Goal: Transaction & Acquisition: Book appointment/travel/reservation

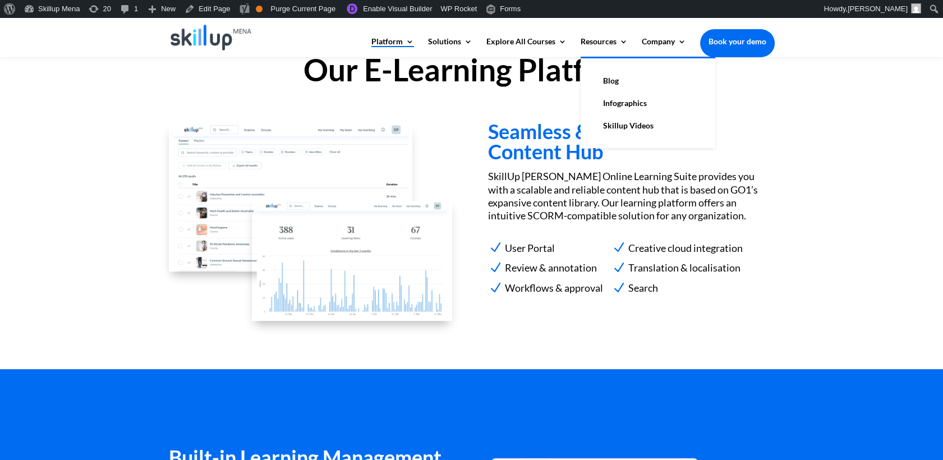
scroll to position [1122, 0]
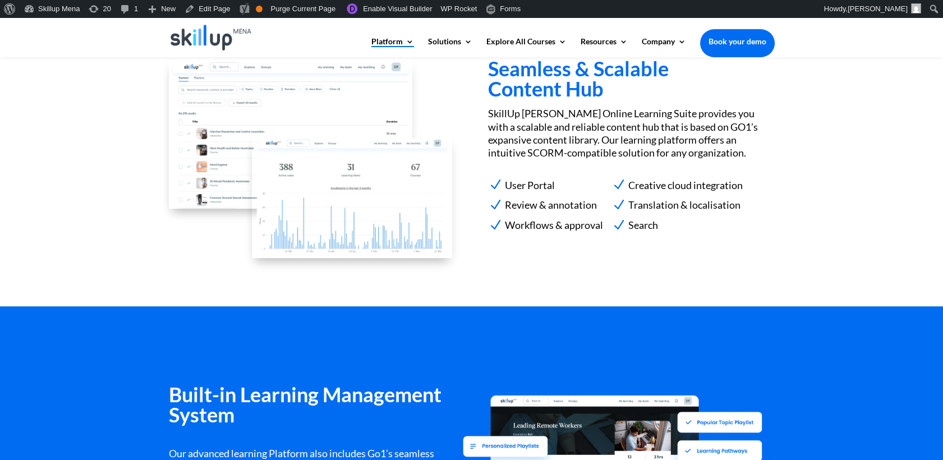
click at [585, 146] on p "SkillUp Menna Online Learning Suite provides you with a scalable and reliable c…" at bounding box center [631, 133] width 286 height 53
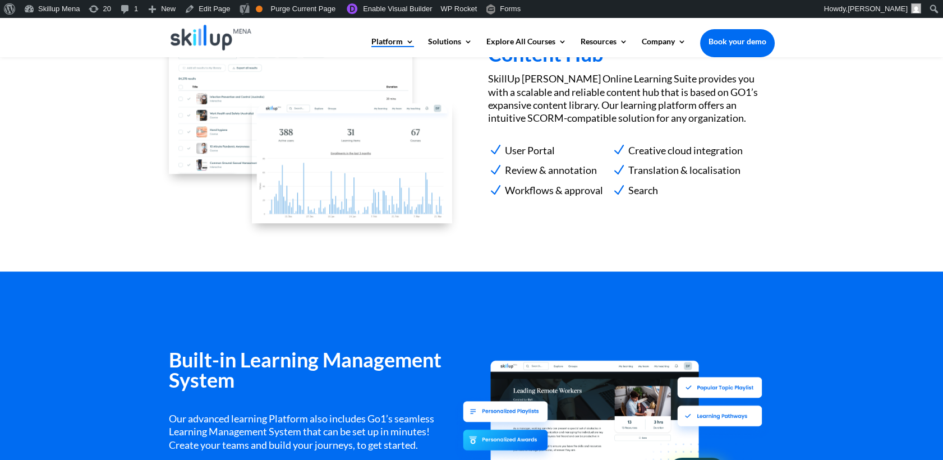
scroll to position [1185, 0]
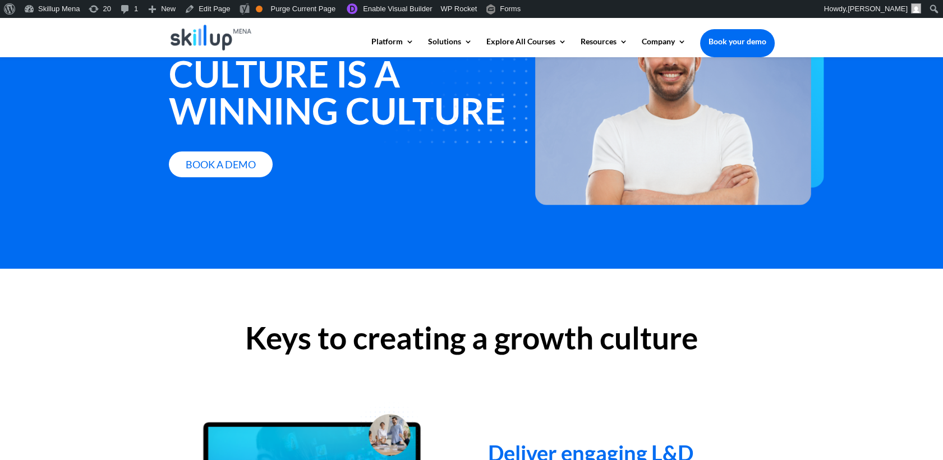
click at [282, 168] on div "Book a Demo" at bounding box center [344, 165] width 350 height 26
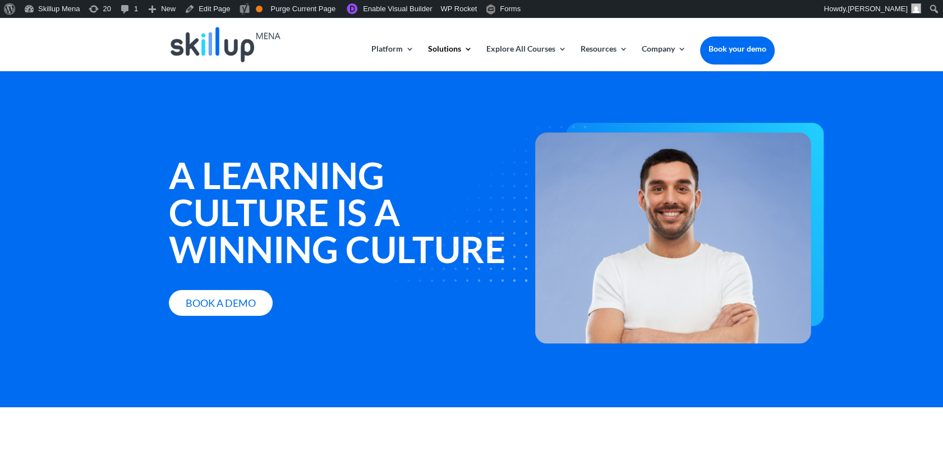
click at [198, 158] on strong "A learning culture is a winning culture" at bounding box center [337, 212] width 337 height 118
click at [198, 160] on strong "A learning culture is a winning culture" at bounding box center [337, 212] width 337 height 118
click at [198, 168] on strong "A learning culture is a winning culture" at bounding box center [337, 212] width 337 height 118
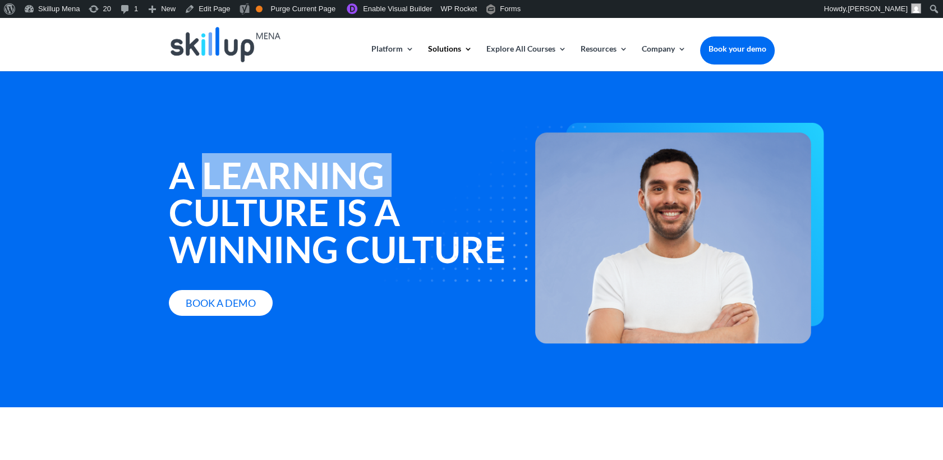
click at [198, 168] on strong "A learning culture is a winning culture" at bounding box center [337, 212] width 337 height 118
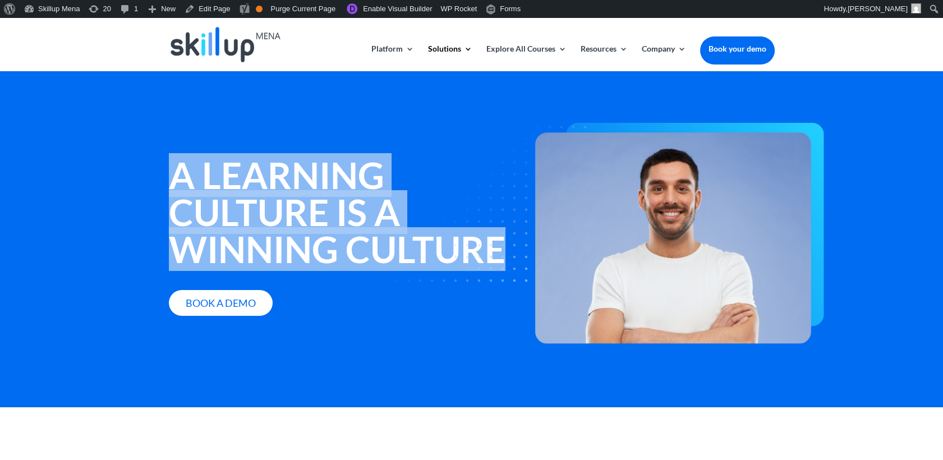
click at [200, 168] on strong "A learning culture is a winning culture" at bounding box center [337, 212] width 337 height 118
copy div "A learning culture is a winning culture"
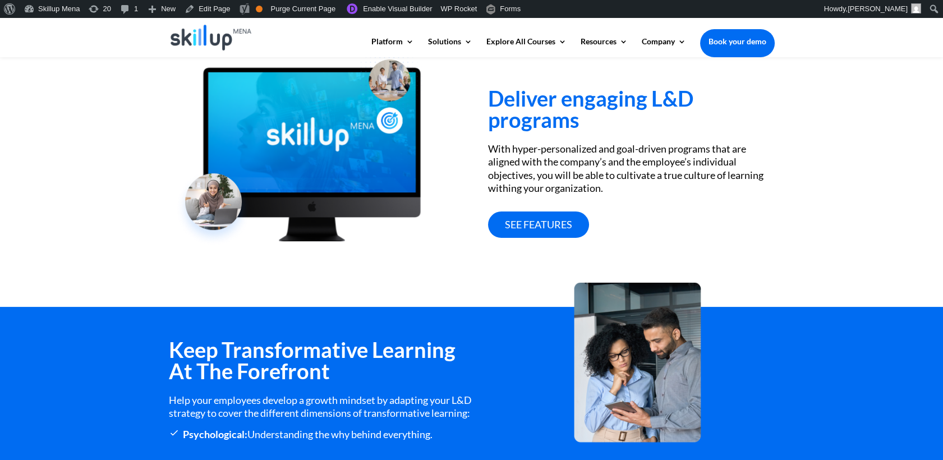
scroll to position [311, 0]
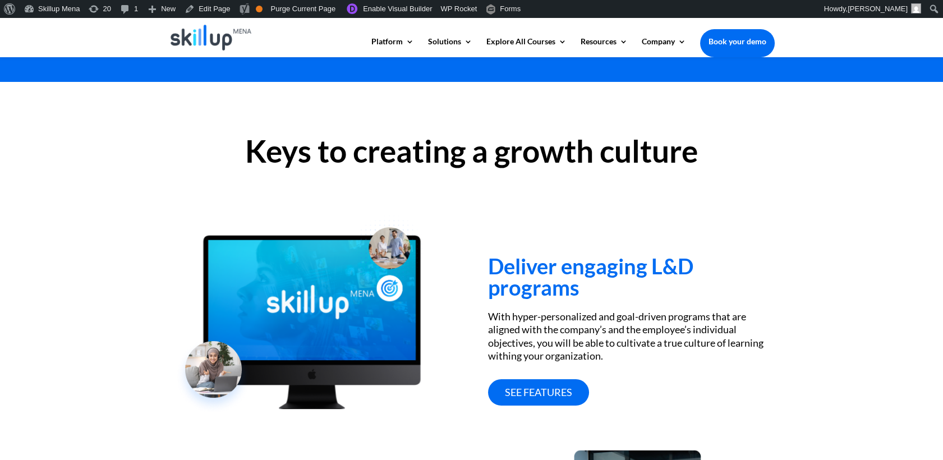
click at [534, 263] on h3 "Deliver engaging L&D programs" at bounding box center [631, 279] width 286 height 48
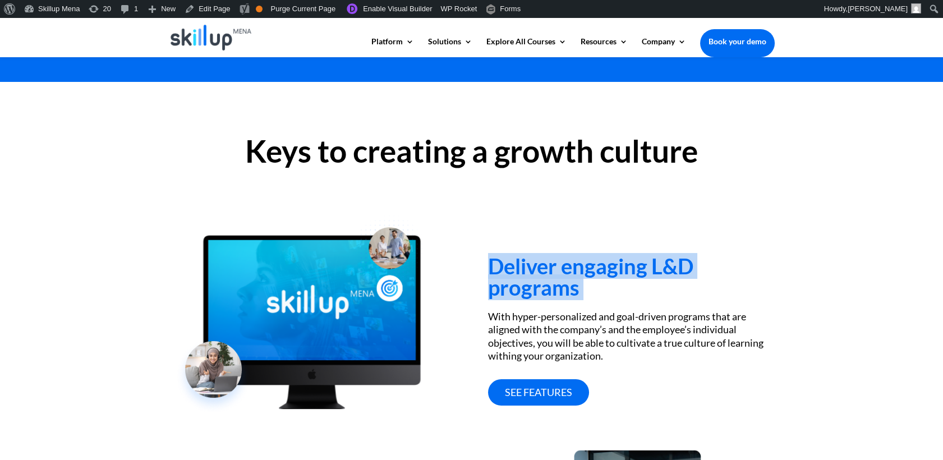
click at [534, 263] on h3 "Deliver engaging L&D programs" at bounding box center [631, 279] width 286 height 48
copy div "Deliver engaging L&D programs"
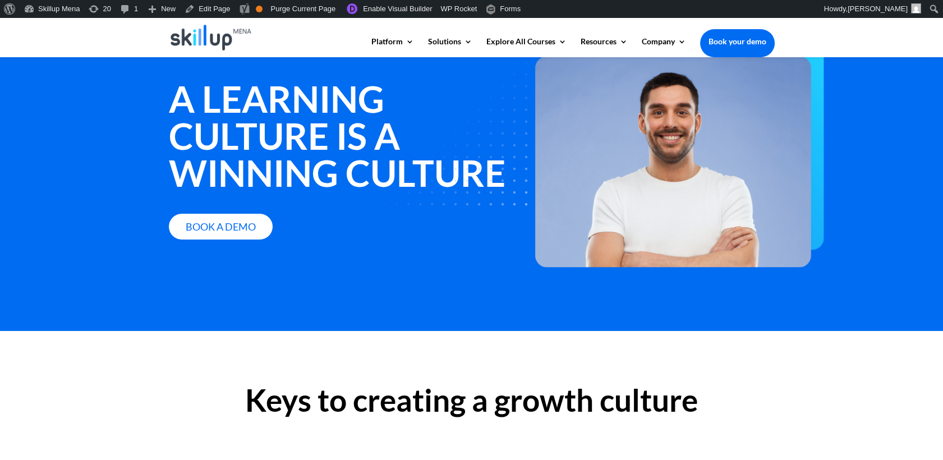
scroll to position [374, 0]
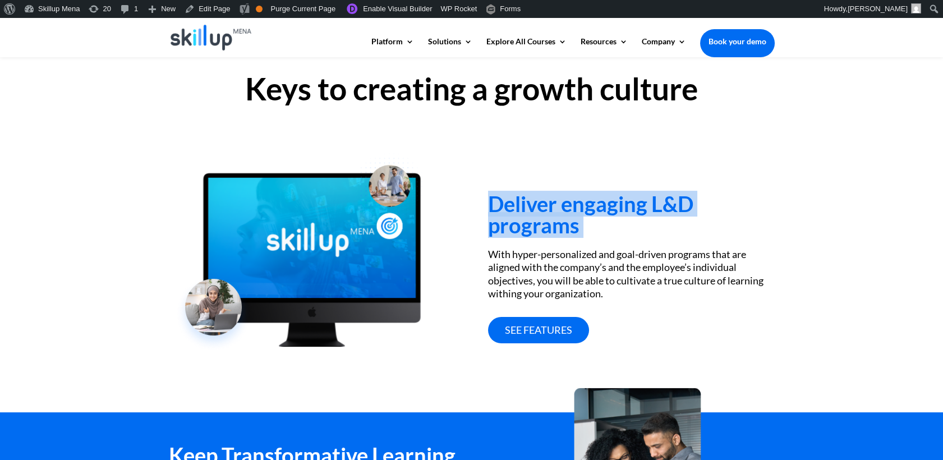
click at [750, 146] on div "Deliver engaging L&D programs With hyper-personalized and goal-driven programs …" at bounding box center [631, 241] width 286 height 203
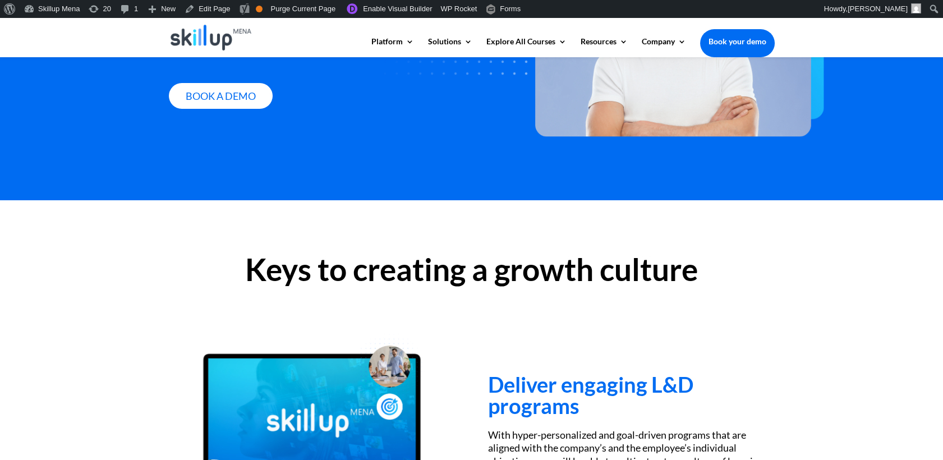
scroll to position [0, 0]
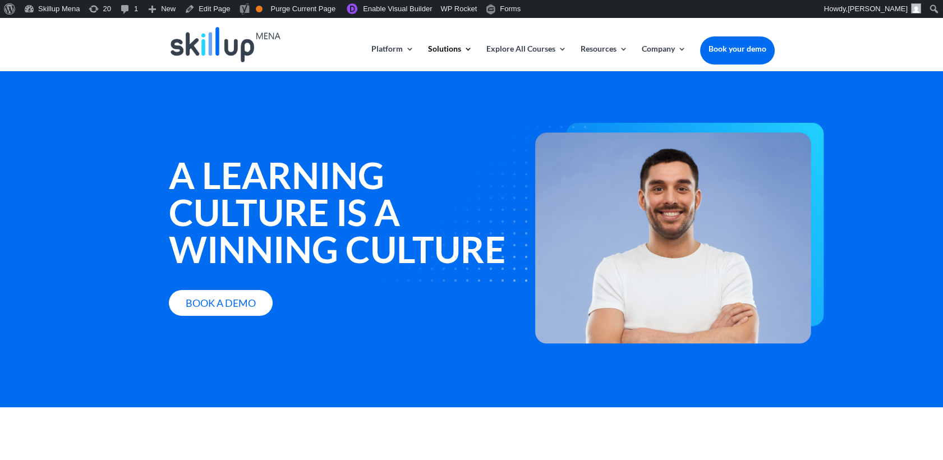
click at [350, 192] on img at bounding box center [587, 233] width 476 height 221
click at [455, 290] on img at bounding box center [587, 233] width 476 height 221
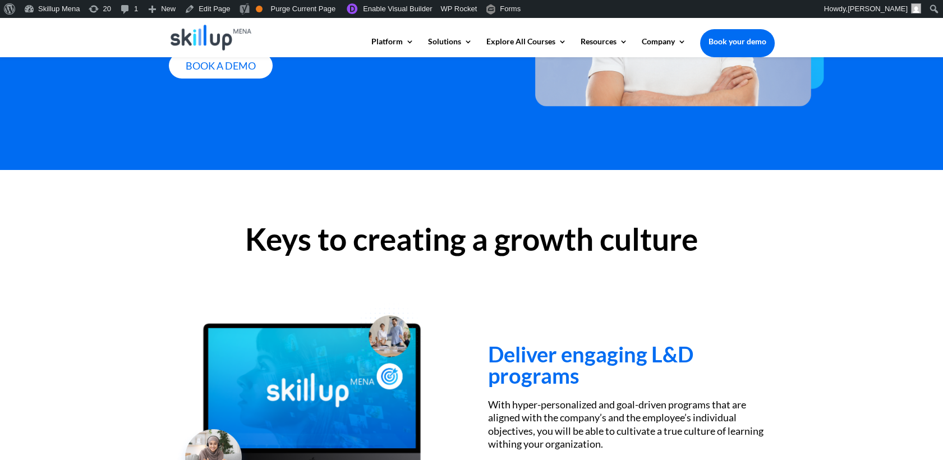
scroll to position [224, 0]
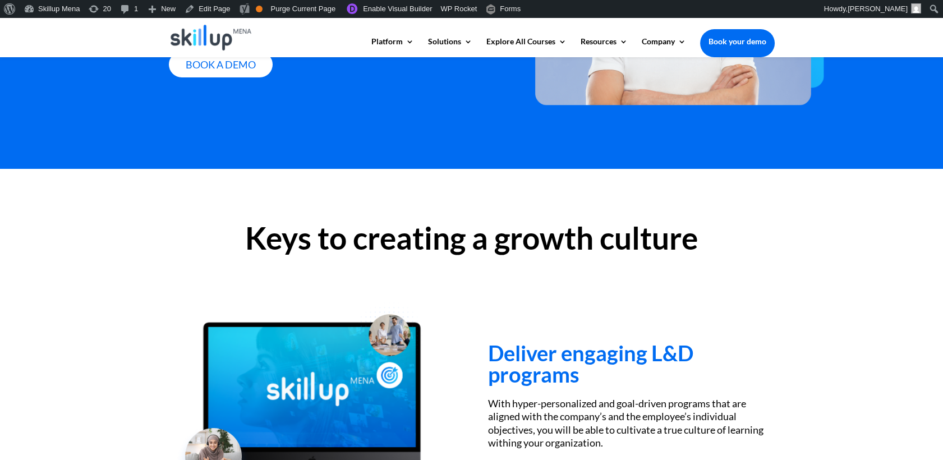
click at [554, 356] on h3 "Deliver engaging L&D programs" at bounding box center [631, 366] width 286 height 48
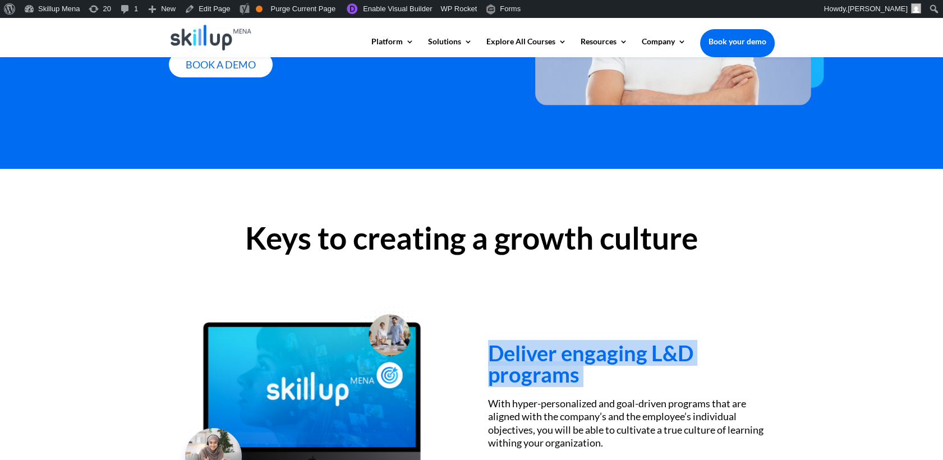
click at [554, 356] on h3 "Deliver engaging L&D programs" at bounding box center [631, 366] width 286 height 48
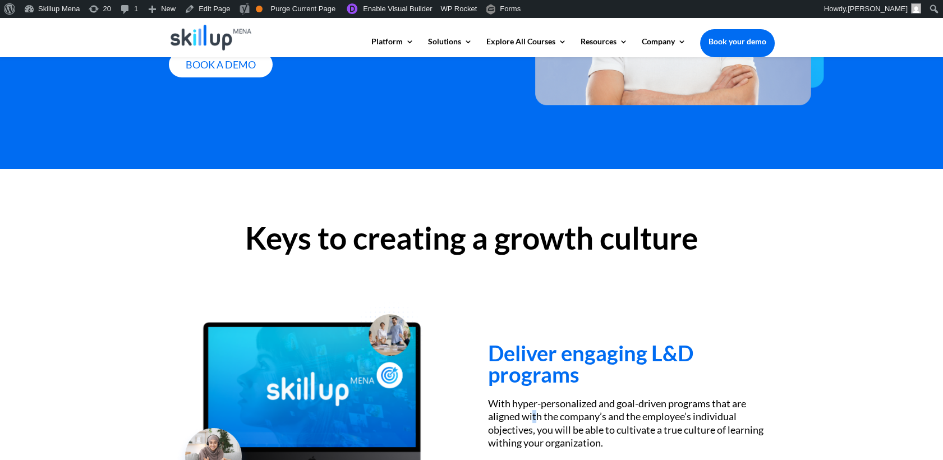
drag, startPoint x: 554, startPoint y: 356, endPoint x: 534, endPoint y: 411, distance: 58.6
click at [534, 411] on div "With hyper-personalized and goal-driven programs that are aligned with the comp…" at bounding box center [631, 423] width 286 height 53
drag, startPoint x: 534, startPoint y: 411, endPoint x: 552, endPoint y: 412, distance: 17.4
click at [552, 412] on div "With hyper-personalized and goal-driven programs that are aligned with the comp…" at bounding box center [631, 423] width 286 height 53
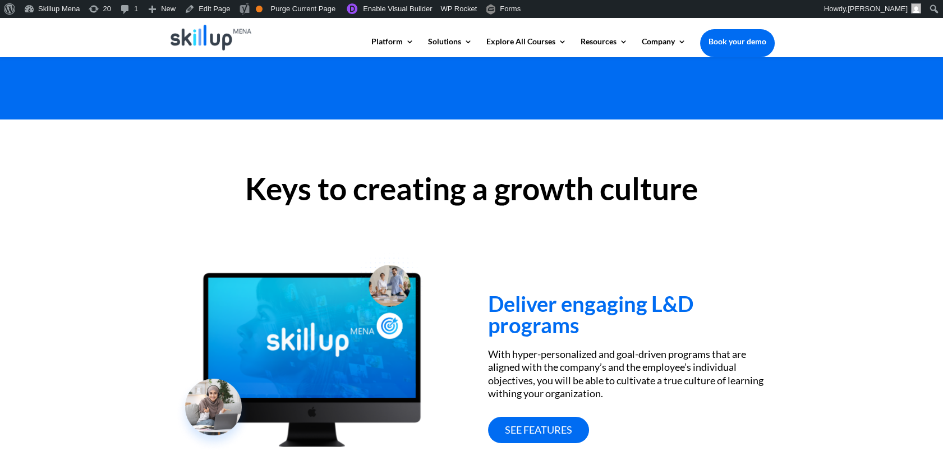
scroll to position [299, 0]
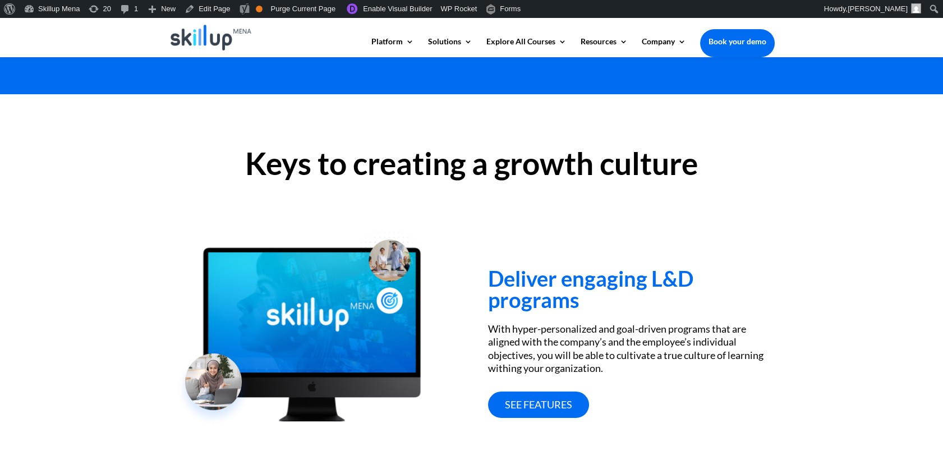
click at [559, 338] on div "With hyper-personalized and goal-driven programs that are aligned with the comp…" at bounding box center [631, 349] width 286 height 53
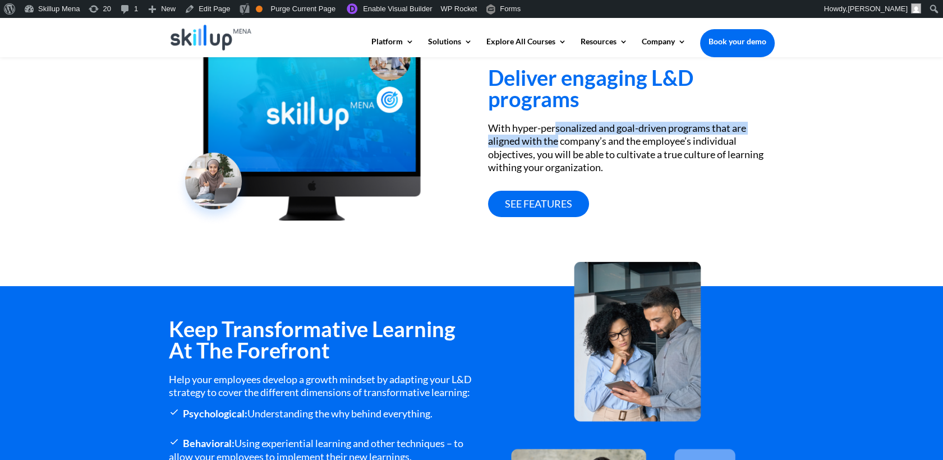
scroll to position [673, 0]
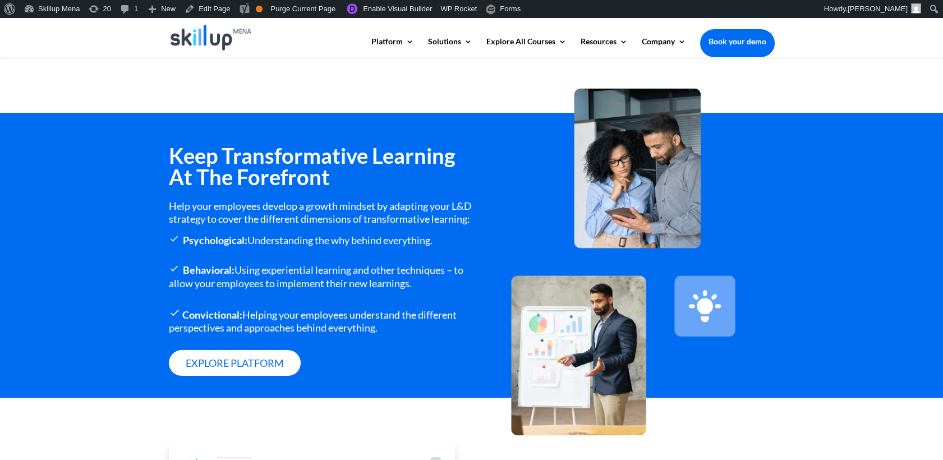
click at [344, 226] on div "Help your employees develop a growth mindset by adapting your L&D strategy to c…" at bounding box center [320, 213] width 303 height 26
click at [273, 176] on h3 "Keep Transformative Learning At The Forefront" at bounding box center [320, 169] width 303 height 48
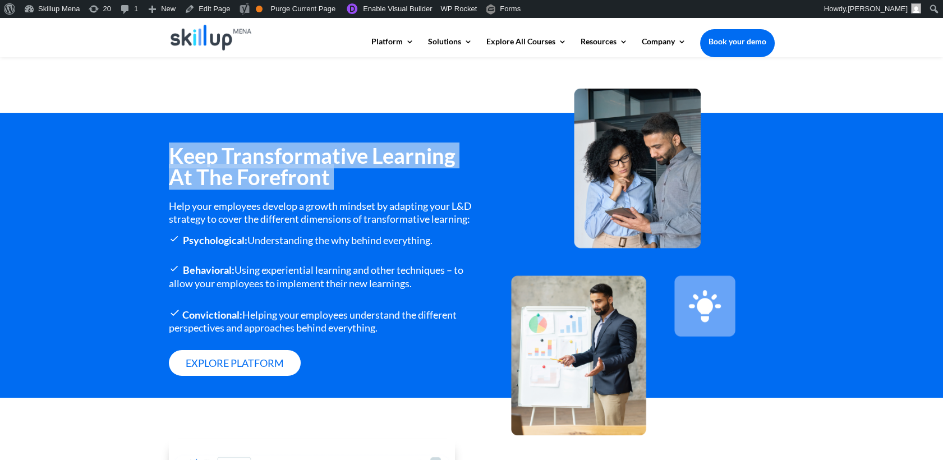
drag, startPoint x: 273, startPoint y: 176, endPoint x: 279, endPoint y: 175, distance: 6.3
click at [279, 175] on h3 "Keep Transformative Learning At The Forefront" at bounding box center [320, 169] width 303 height 48
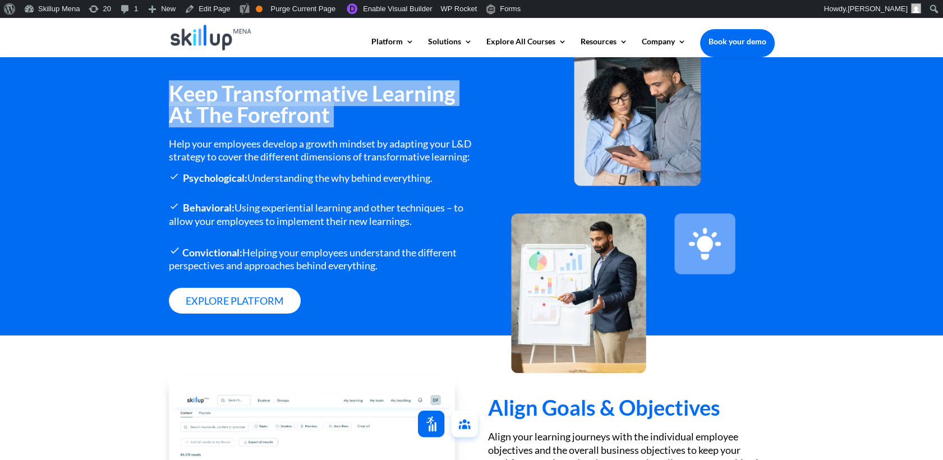
click at [283, 100] on h3 "Keep Transformative Learning At The Forefront" at bounding box center [320, 106] width 303 height 48
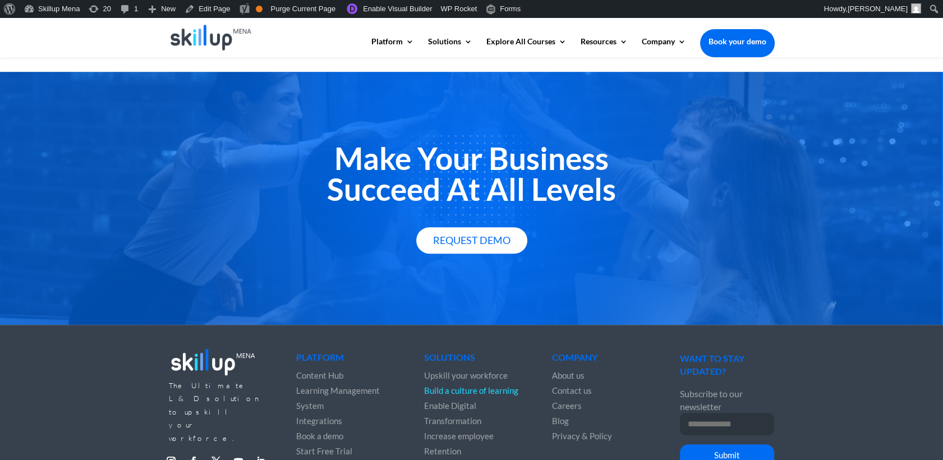
scroll to position [1297, 0]
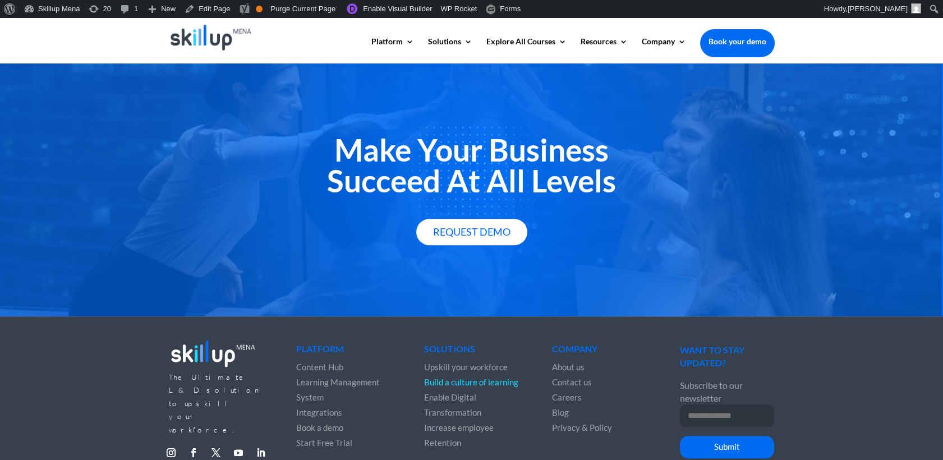
click at [573, 189] on h2 "Make Your Business Succeed At All Levels" at bounding box center [472, 168] width 606 height 67
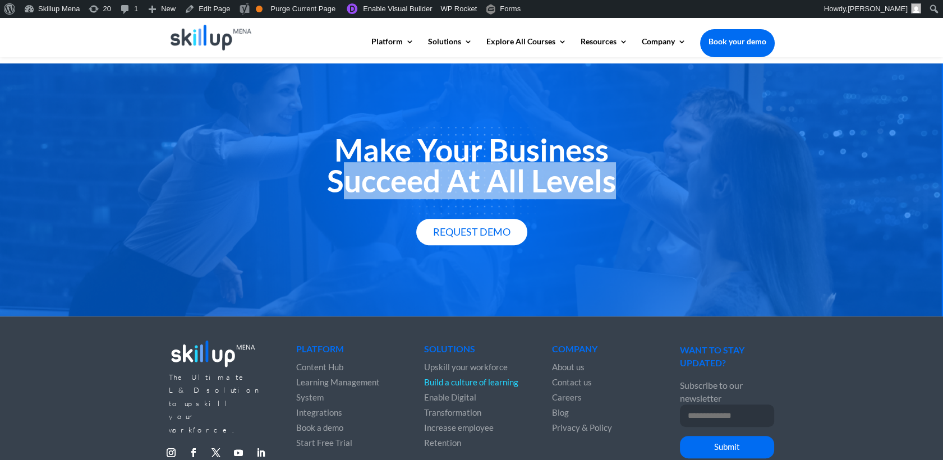
click at [573, 189] on h2 "Make Your Business Succeed At All Levels" at bounding box center [472, 168] width 606 height 67
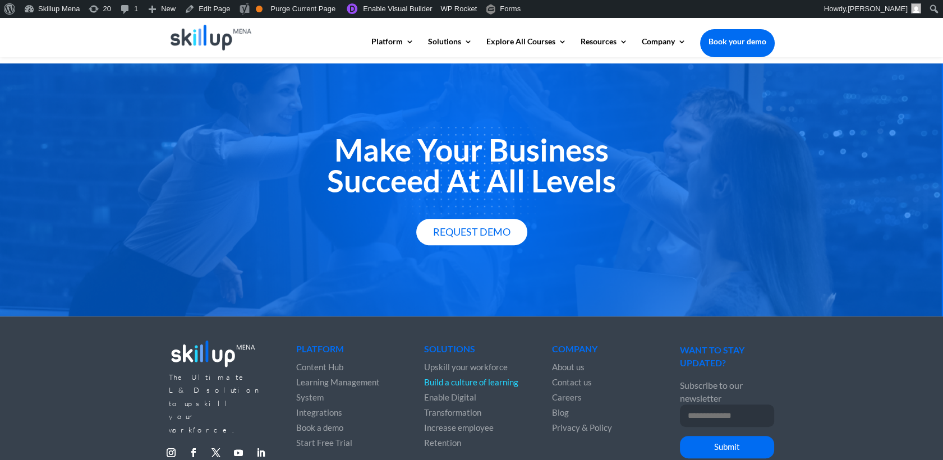
click at [471, 171] on h2 "Make Your Business Succeed At All Levels" at bounding box center [472, 168] width 606 height 67
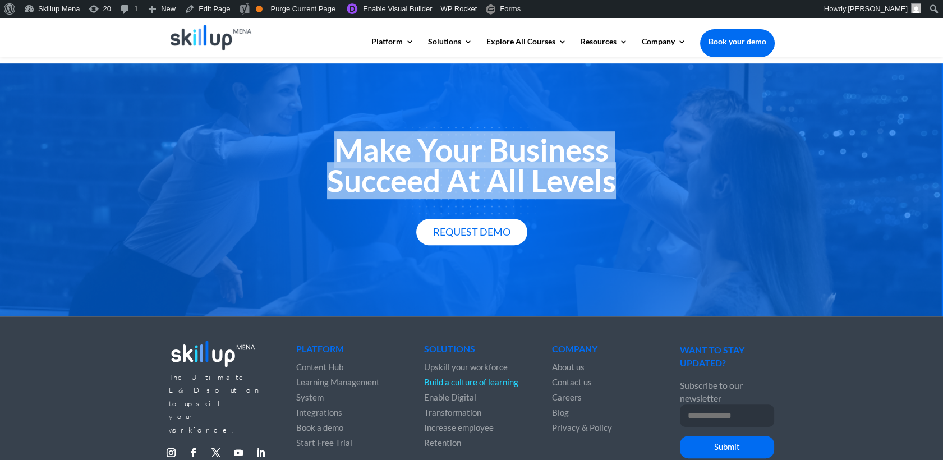
drag, startPoint x: 471, startPoint y: 171, endPoint x: 479, endPoint y: 190, distance: 20.6
click at [479, 190] on h2 "Make Your Business Succeed At All Levels" at bounding box center [472, 168] width 606 height 67
copy div "Make Your Business Succeed At All Levels"
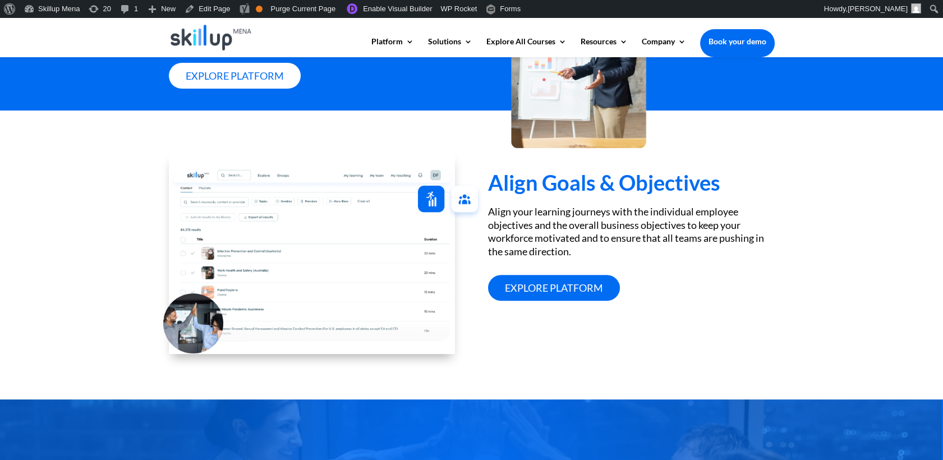
scroll to position [860, 0]
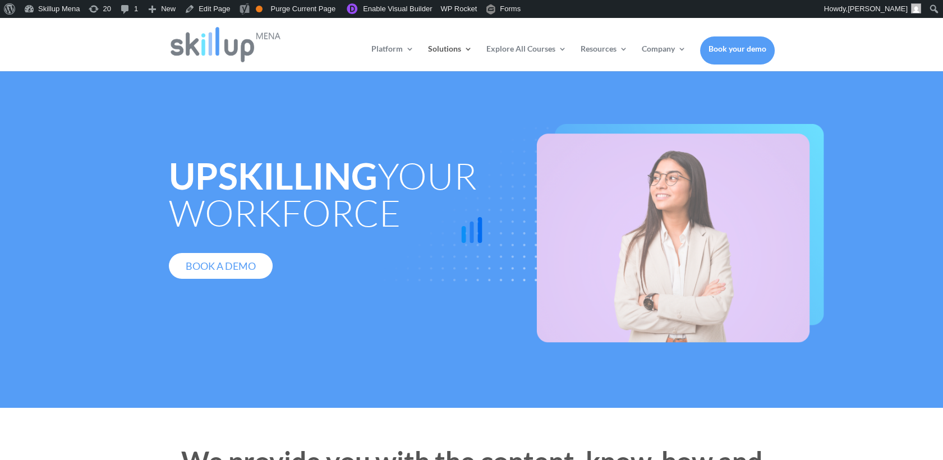
click at [235, 193] on div at bounding box center [471, 230] width 943 height 460
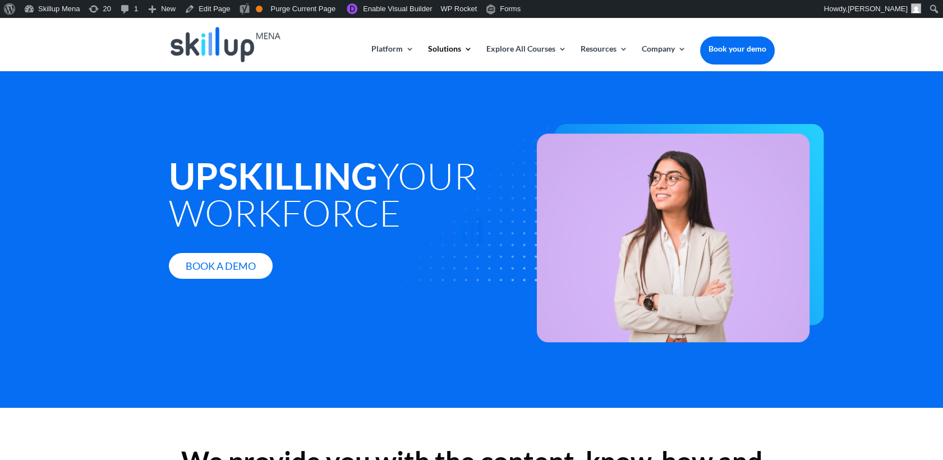
click at [402, 171] on icon at bounding box center [472, 230] width 196 height 196
click at [402, 171] on img at bounding box center [587, 233] width 476 height 218
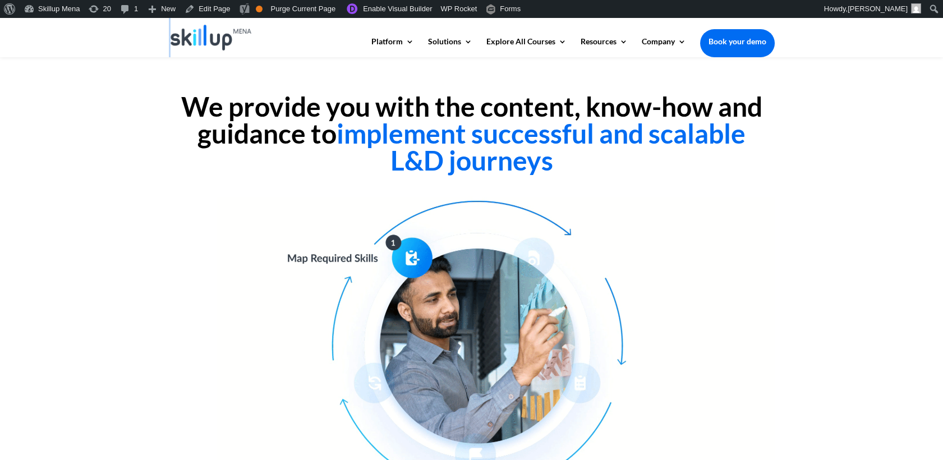
scroll to position [249, 0]
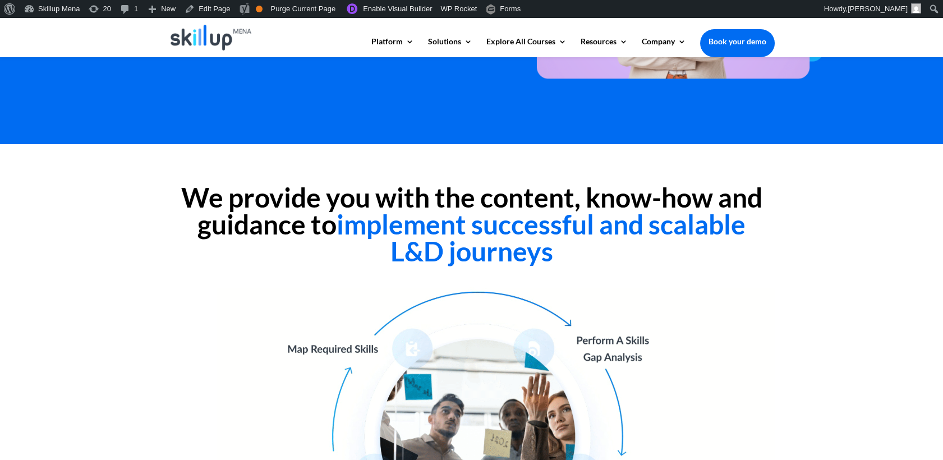
click at [301, 190] on h2 "We provide you with the content, know-how and guidance to implement successful …" at bounding box center [472, 227] width 606 height 86
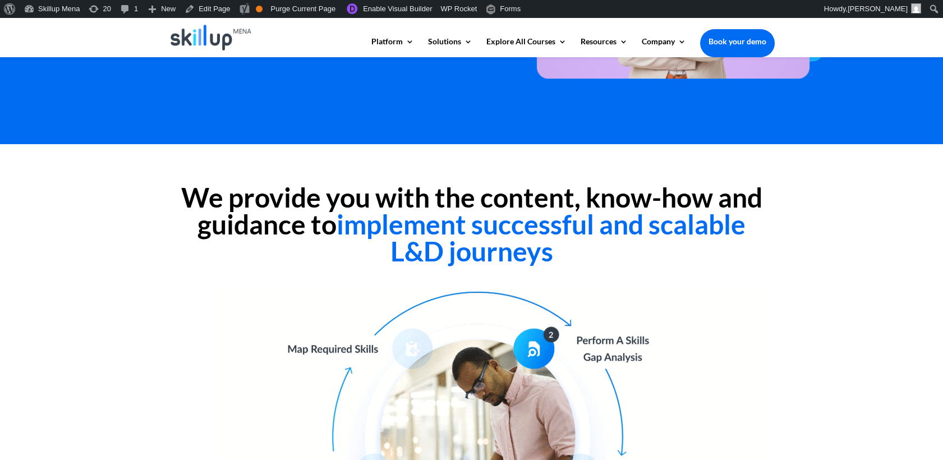
click at [775, 210] on div "We provide you with the content, know-how and guidance to implement successful …" at bounding box center [471, 415] width 943 height 542
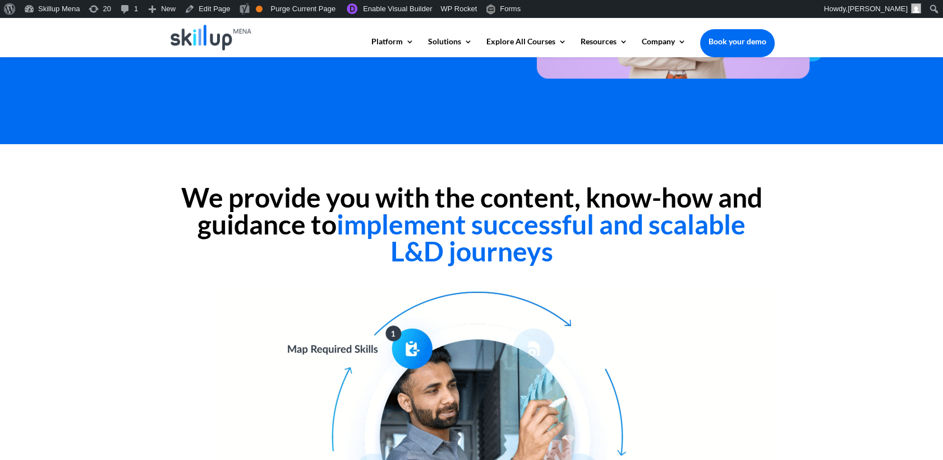
click at [551, 232] on span "implement successful and scalable L&D journeys" at bounding box center [541, 237] width 409 height 59
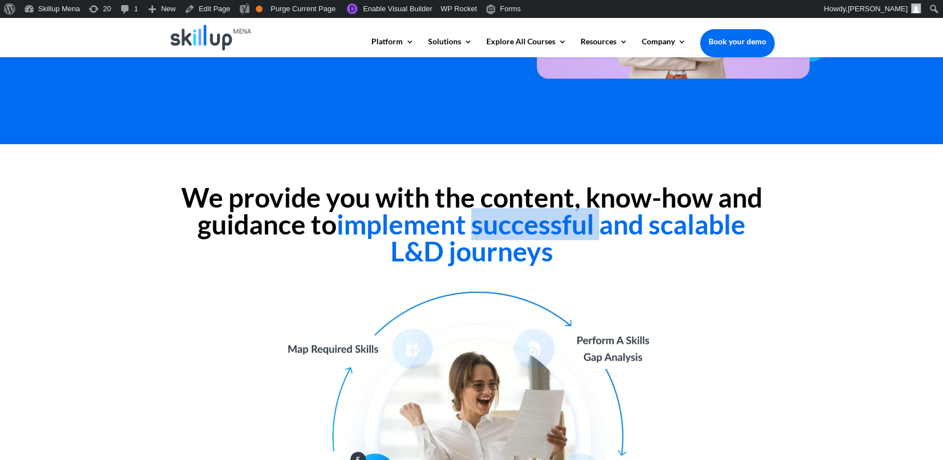
click at [551, 232] on span "implement successful and scalable L&D journeys" at bounding box center [541, 237] width 409 height 59
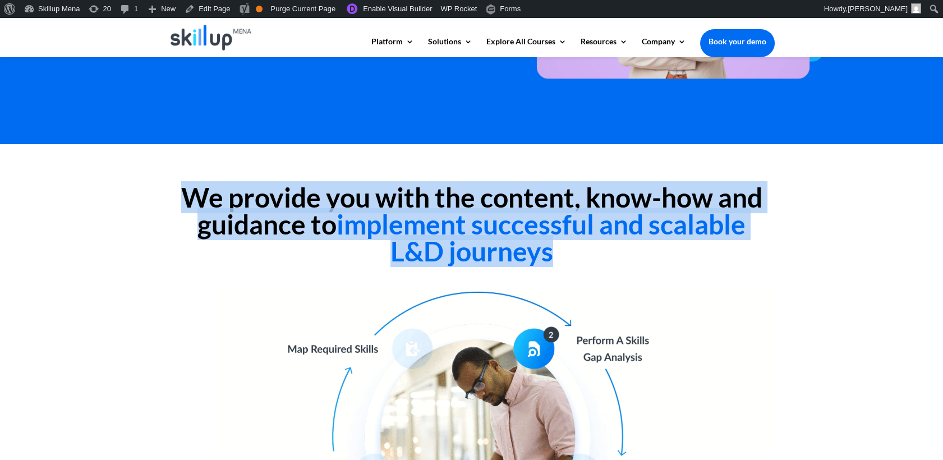
drag, startPoint x: 551, startPoint y: 232, endPoint x: 687, endPoint y: 233, distance: 135.8
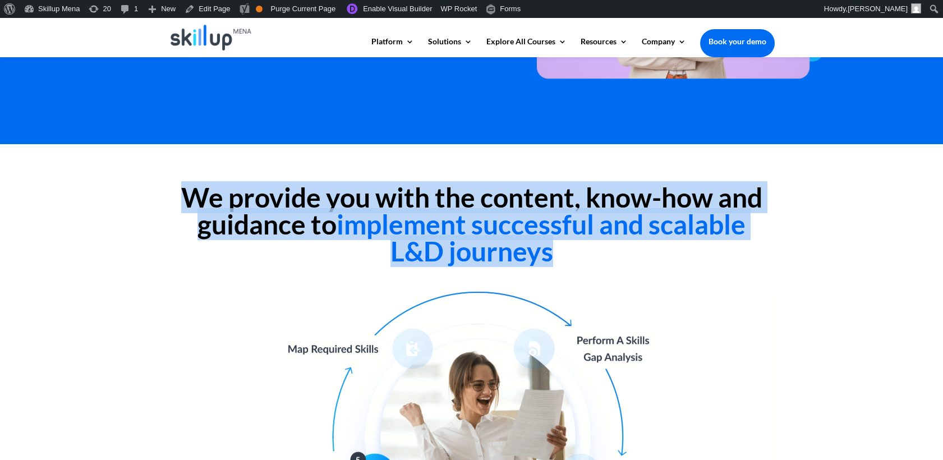
click at [637, 233] on span "implement successful and scalable L&D journeys" at bounding box center [541, 237] width 409 height 59
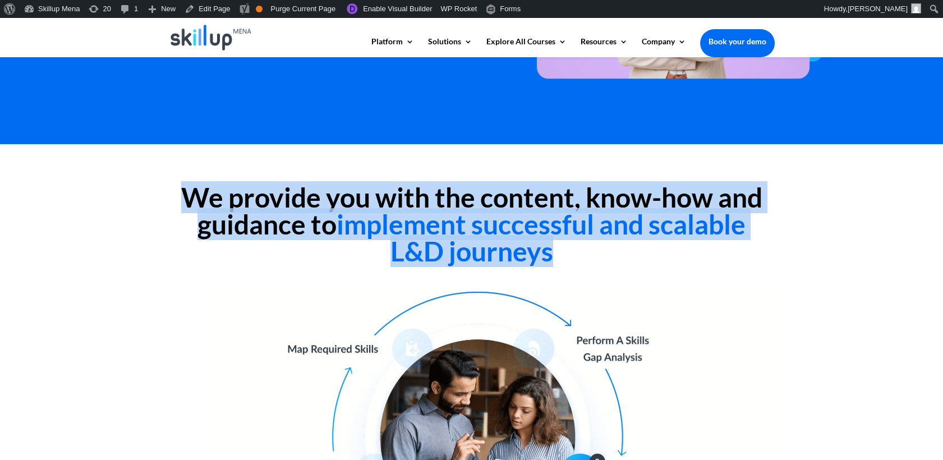
drag, startPoint x: 452, startPoint y: 250, endPoint x: 539, endPoint y: 233, distance: 87.9
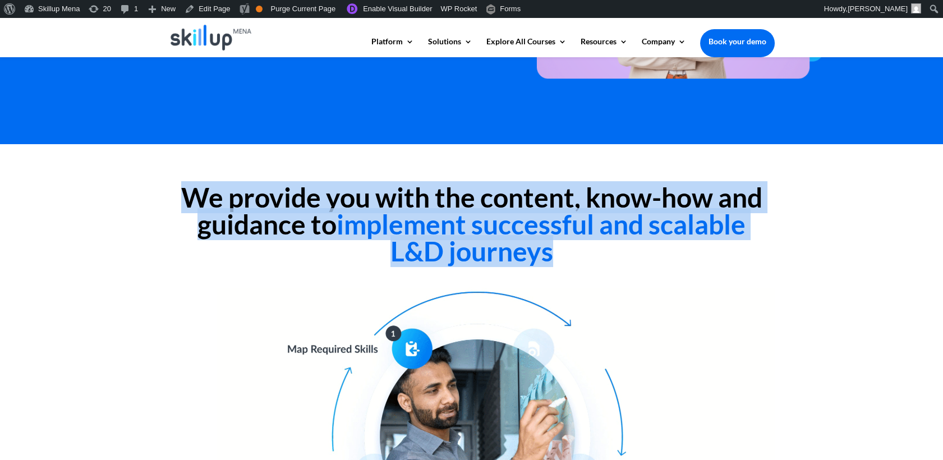
click at [453, 250] on span "implement successful and scalable L&D journeys" at bounding box center [541, 237] width 409 height 59
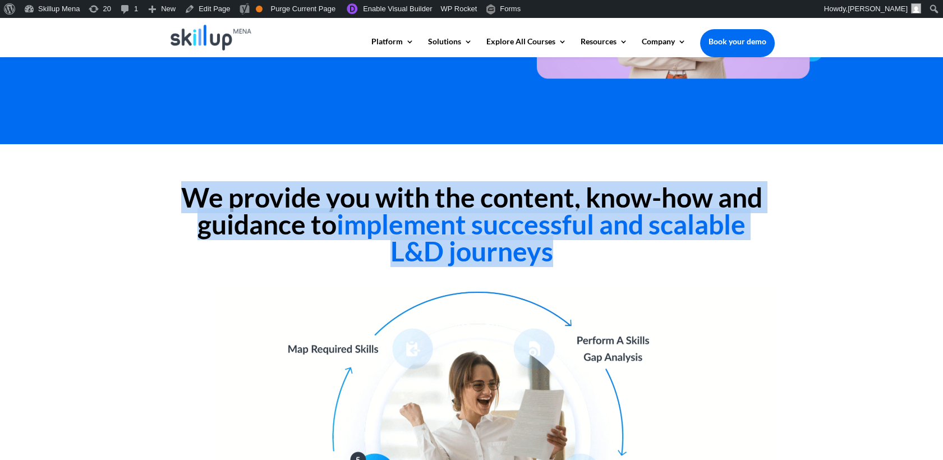
click at [632, 198] on h2 "We provide you with the content, know-how and guidance to implement successful …" at bounding box center [472, 227] width 606 height 86
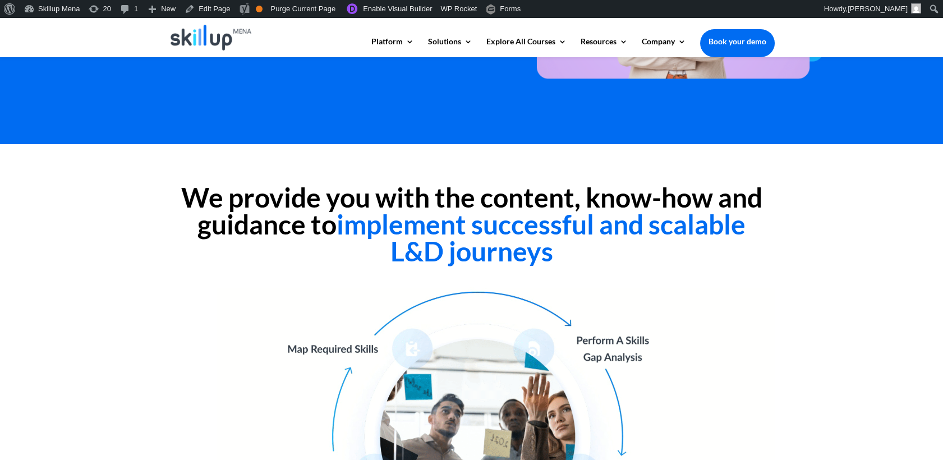
click at [343, 205] on h2 "We provide you with the content, know-how and guidance to implement successful …" at bounding box center [472, 227] width 606 height 86
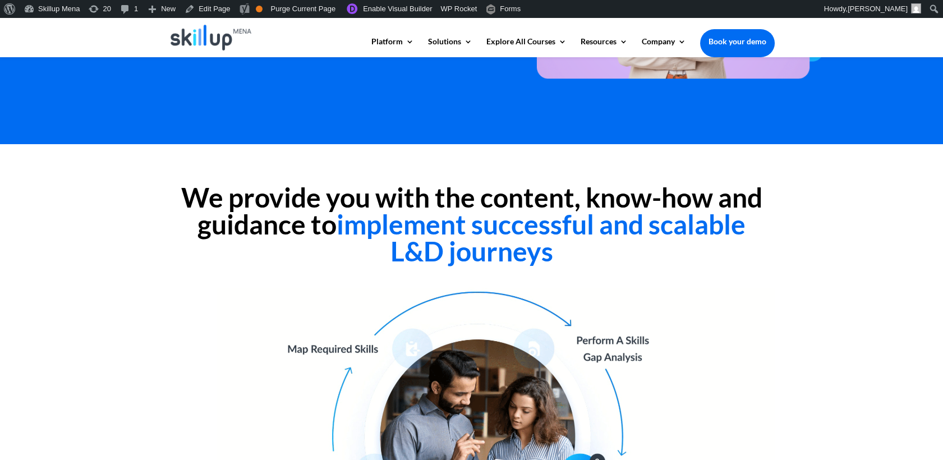
click at [319, 231] on h2 "We provide you with the content, know-how and guidance to implement successful …" at bounding box center [472, 227] width 606 height 86
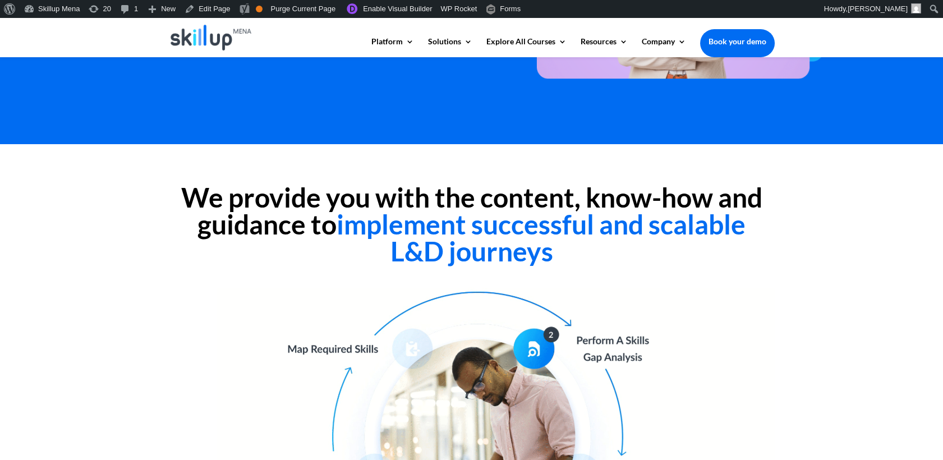
click at [358, 227] on span "implement successful and scalable L&D journeys" at bounding box center [541, 237] width 409 height 59
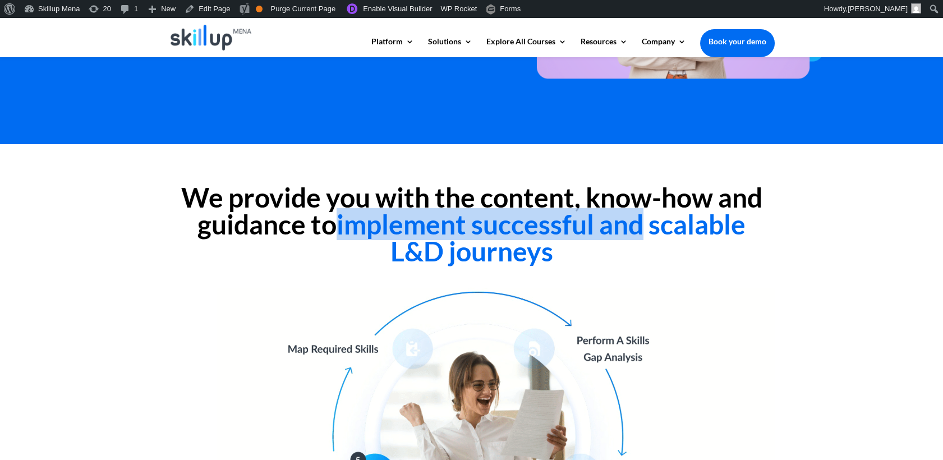
drag, startPoint x: 358, startPoint y: 227, endPoint x: 632, endPoint y: 227, distance: 274.4
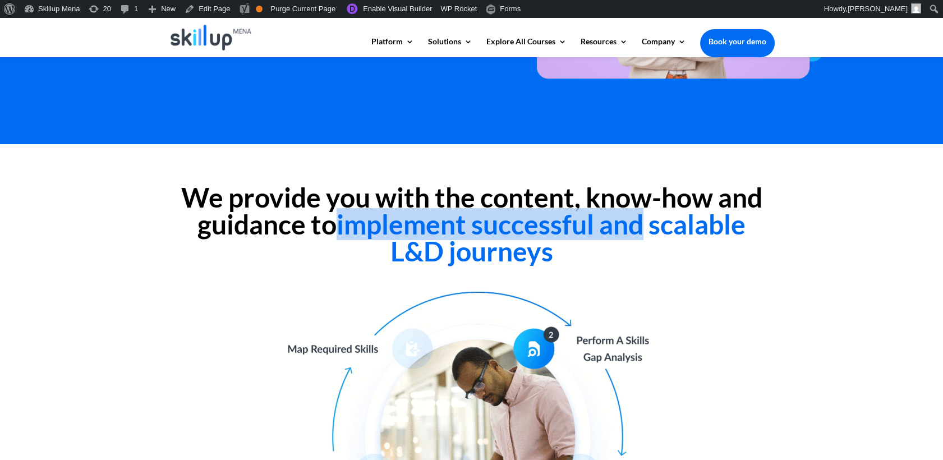
click at [632, 227] on span "implement successful and scalable L&D journeys" at bounding box center [541, 237] width 409 height 59
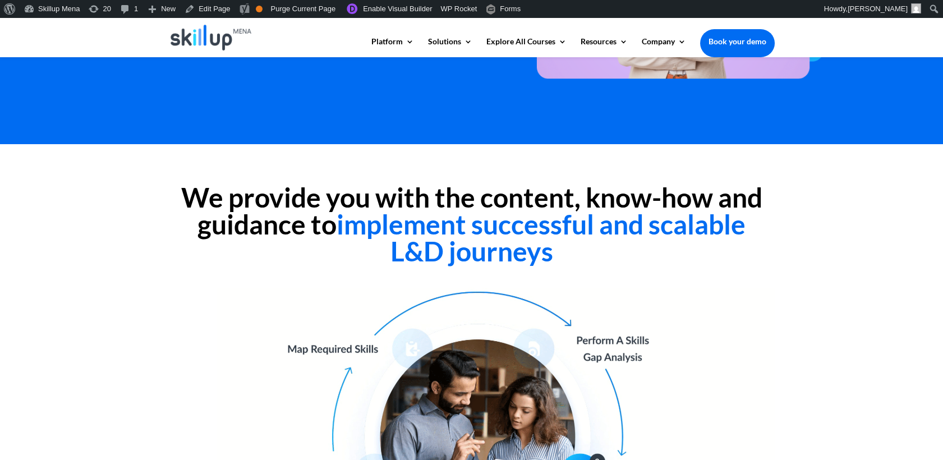
drag, startPoint x: 632, startPoint y: 227, endPoint x: 521, endPoint y: 255, distance: 114.6
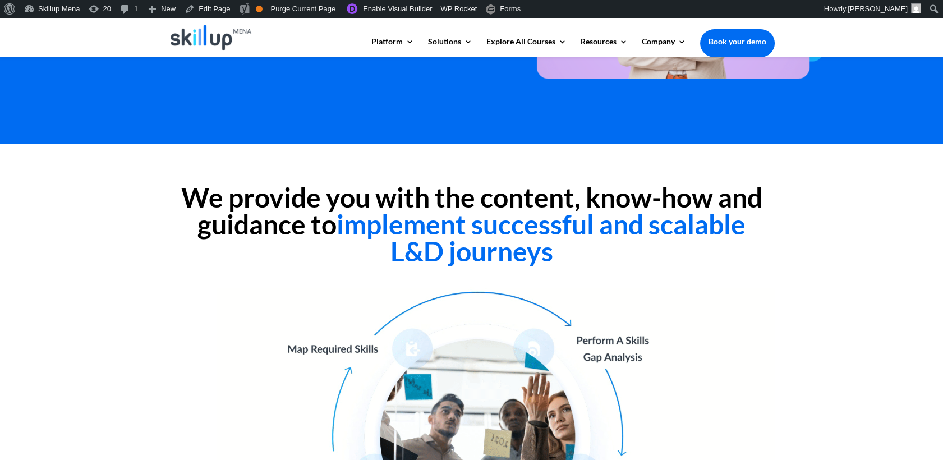
click at [521, 255] on span "implement successful and scalable L&D journeys" at bounding box center [541, 237] width 409 height 59
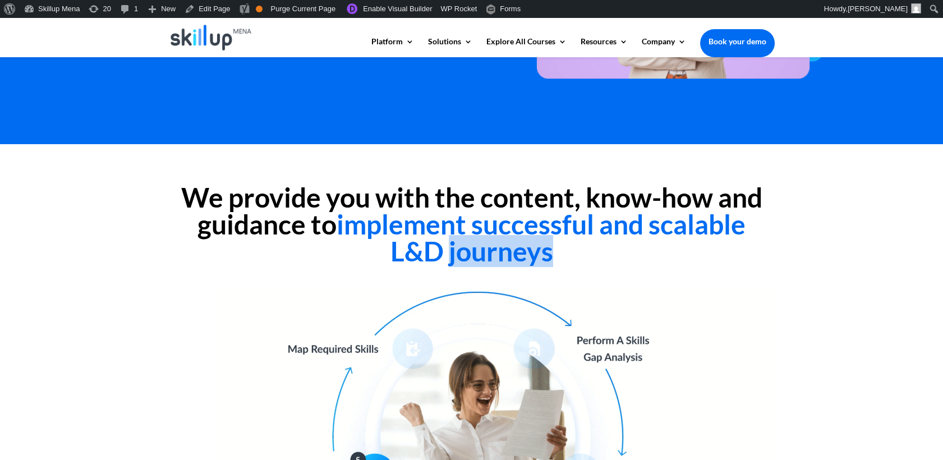
click at [521, 255] on span "implement successful and scalable L&D journeys" at bounding box center [541, 237] width 409 height 59
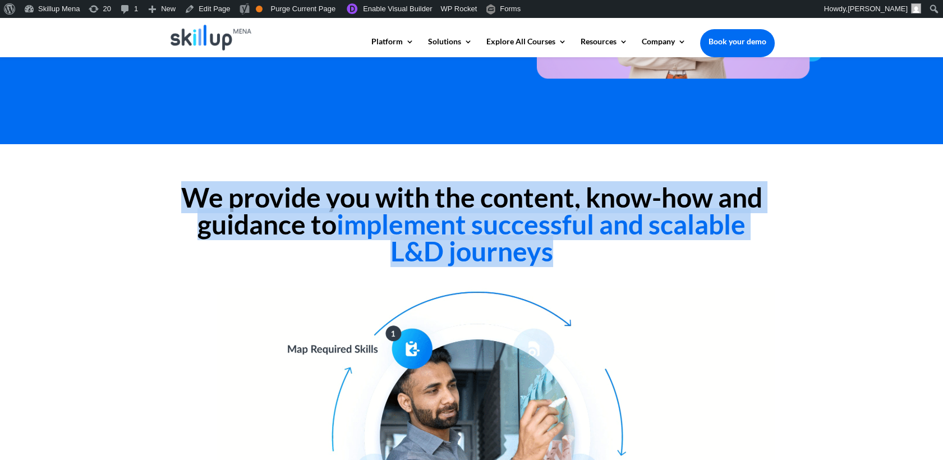
click at [521, 254] on span "implement successful and scalable L&D journeys" at bounding box center [541, 237] width 409 height 59
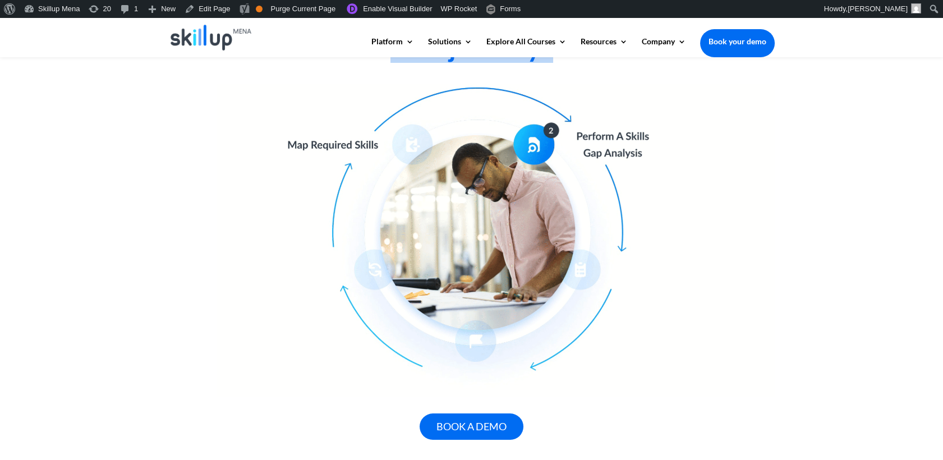
scroll to position [498, 0]
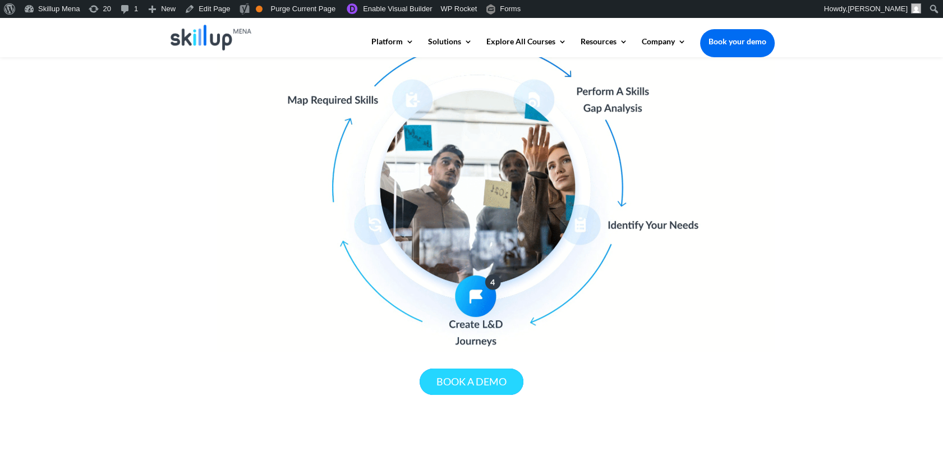
click at [502, 376] on link "book a demo" at bounding box center [472, 382] width 104 height 26
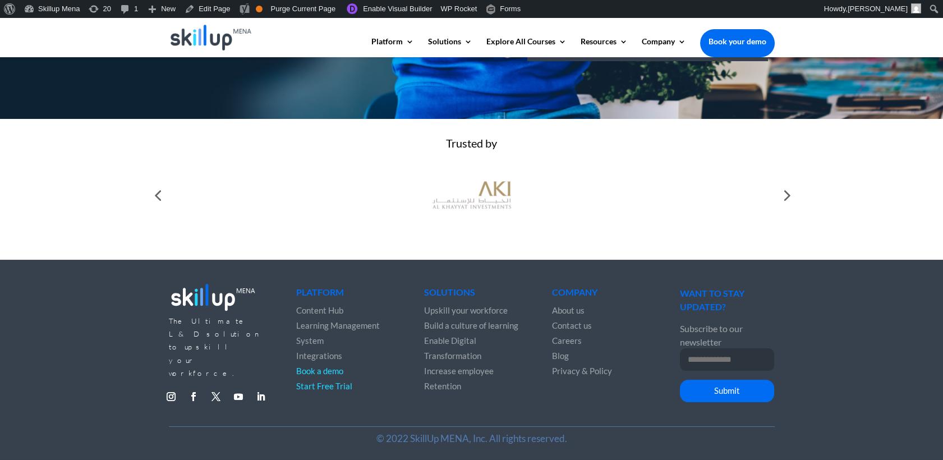
scroll to position [420, 0]
click at [786, 200] on div at bounding box center [786, 195] width 22 height 22
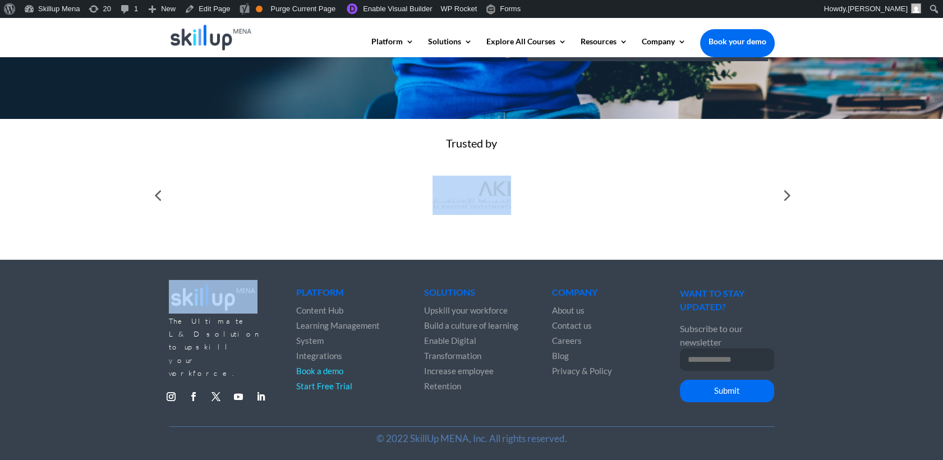
click at [786, 200] on div at bounding box center [786, 195] width 22 height 22
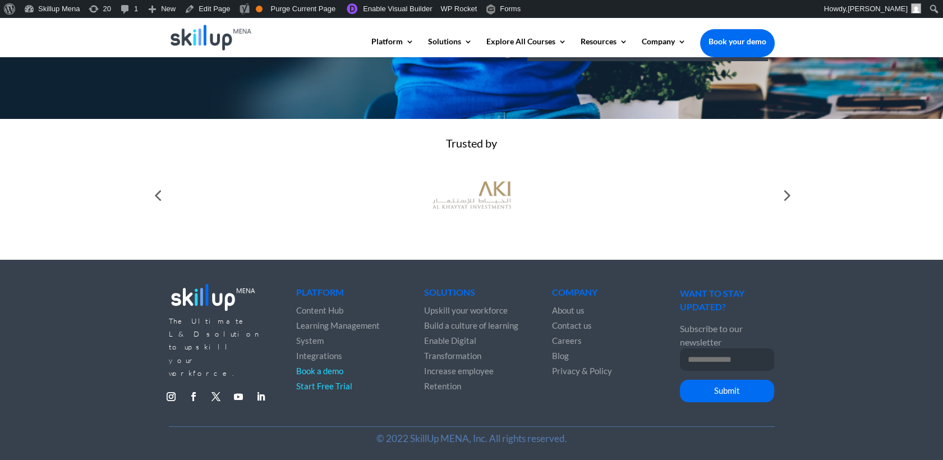
click at [153, 194] on div at bounding box center [157, 195] width 22 height 22
drag, startPoint x: 156, startPoint y: 195, endPoint x: 167, endPoint y: 198, distance: 11.0
click at [157, 196] on div at bounding box center [157, 195] width 22 height 22
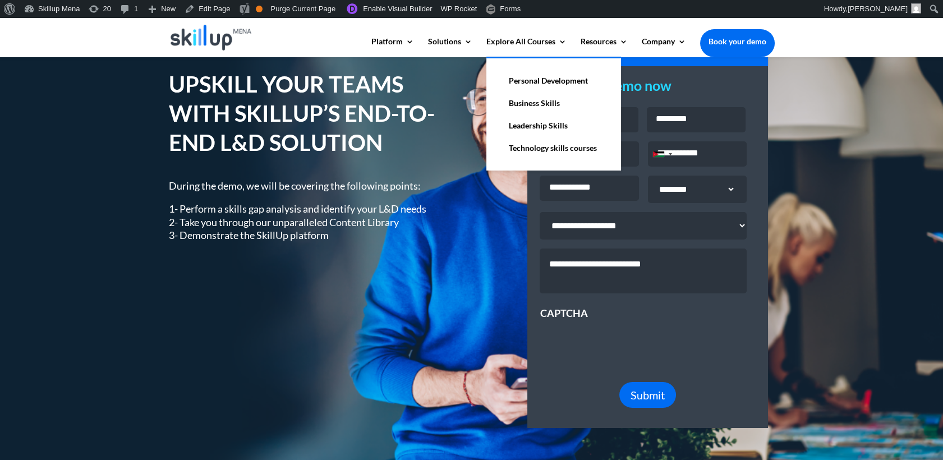
scroll to position [0, 0]
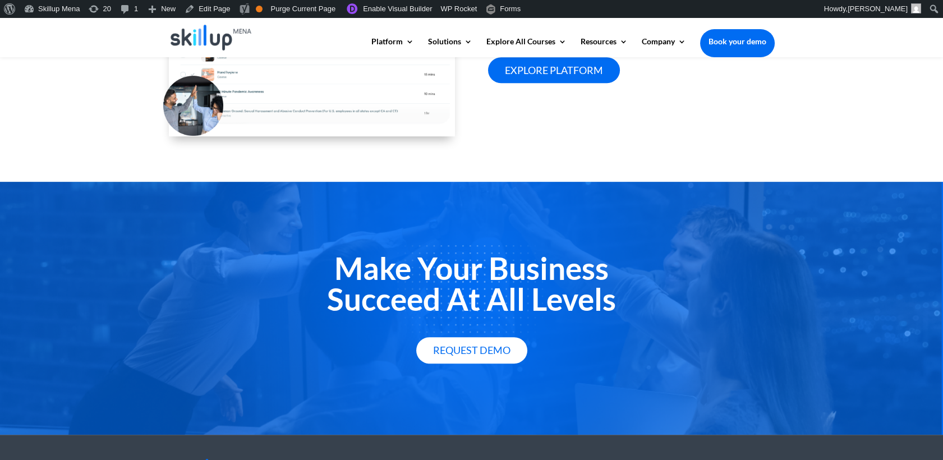
scroll to position [1177, 0]
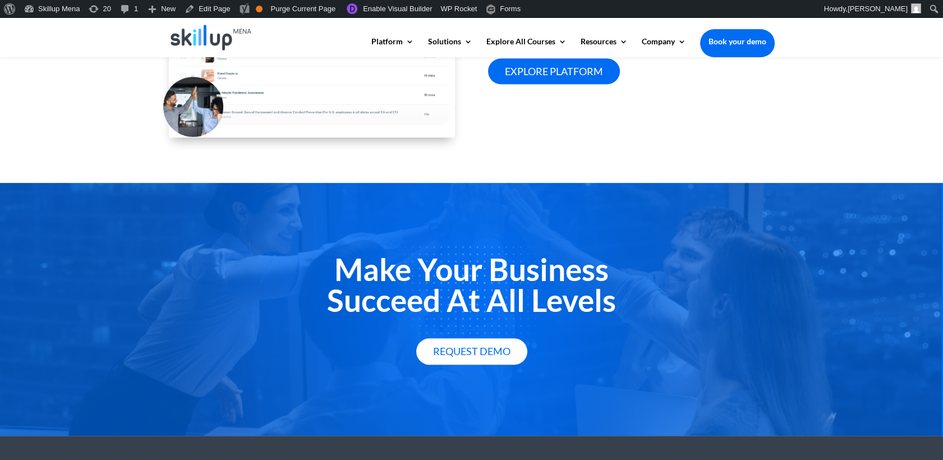
click at [613, 196] on div "Make Your Business Succeed At All Levels Request Demo" at bounding box center [471, 309] width 943 height 253
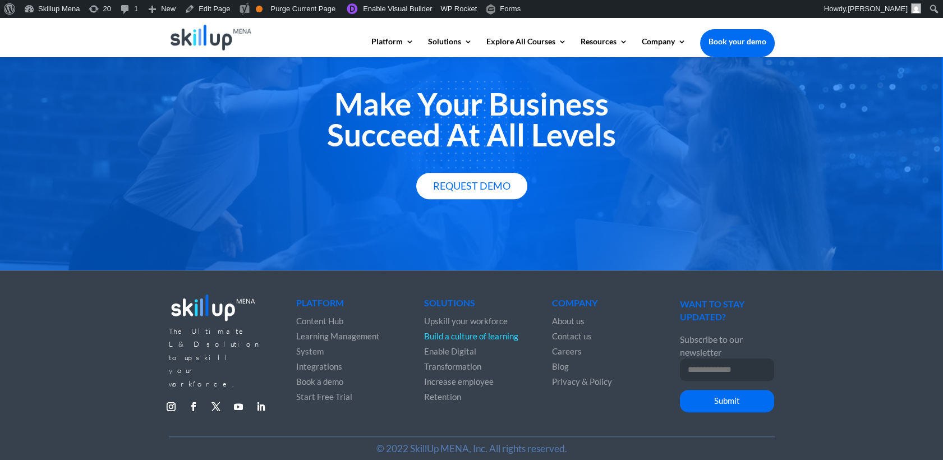
scroll to position [1365, 0]
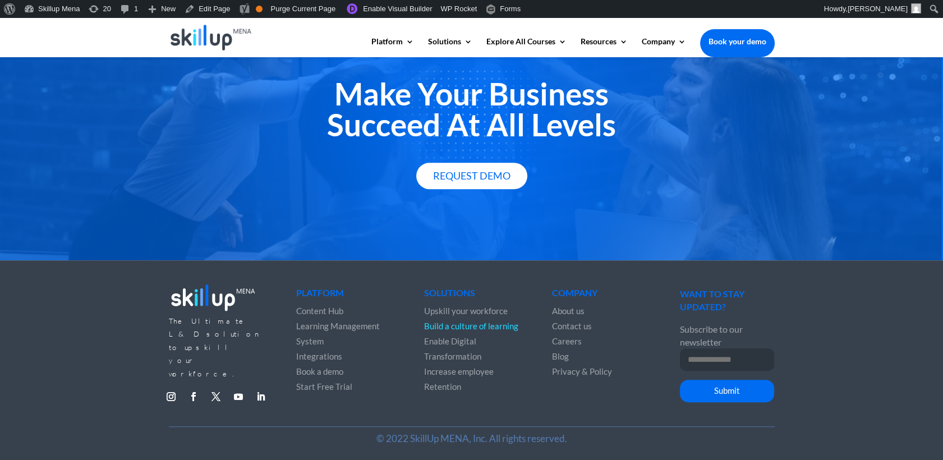
click at [551, 437] on p "© 2022 SkillUp MENA, Inc. All rights reserved." at bounding box center [472, 438] width 606 height 13
drag, startPoint x: 551, startPoint y: 437, endPoint x: 794, endPoint y: 453, distance: 243.5
click at [794, 453] on div "The Ultimate L&D solution to upskill your workforce. Follow Follow Follow Follo…" at bounding box center [471, 360] width 943 height 200
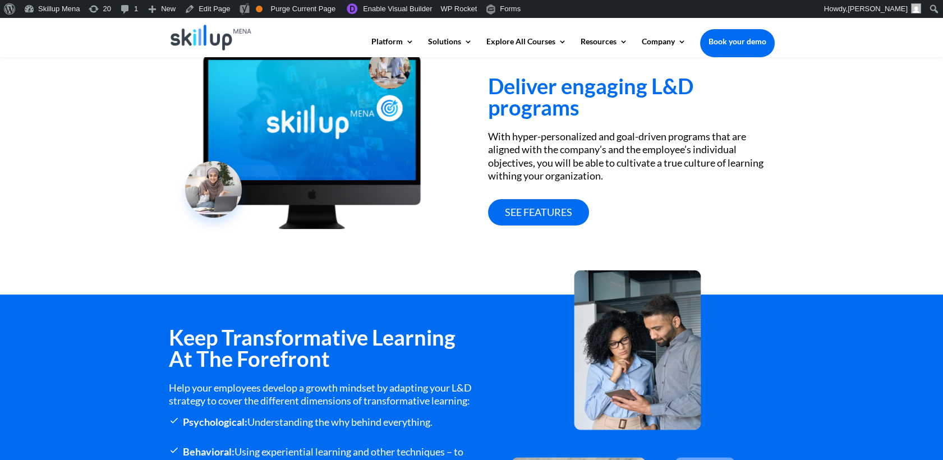
scroll to position [242, 0]
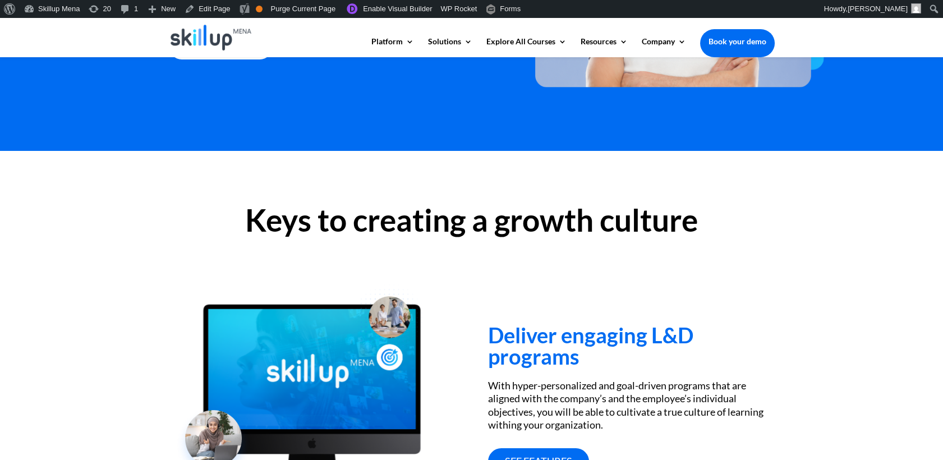
click at [41, 313] on div "Keys to creating a growth culture Deliver engaging L&D programs With hyper-pers…" at bounding box center [471, 347] width 943 height 393
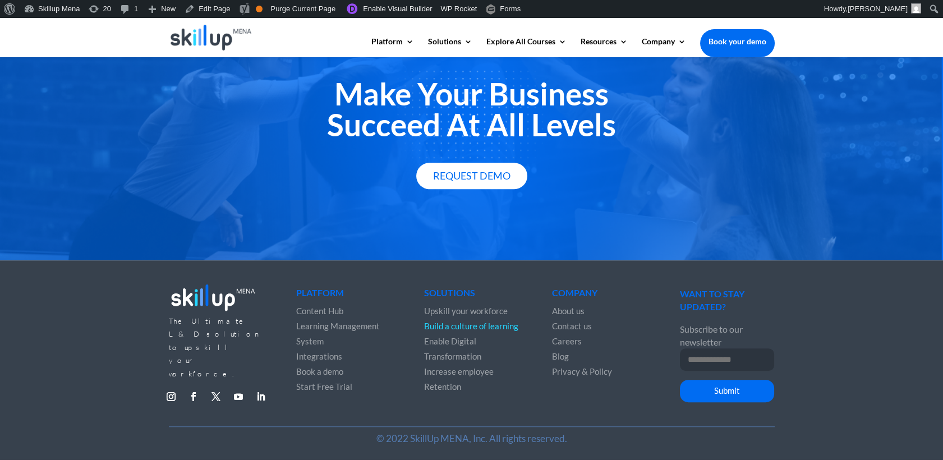
scroll to position [1365, 0]
